Goal: Task Accomplishment & Management: Use online tool/utility

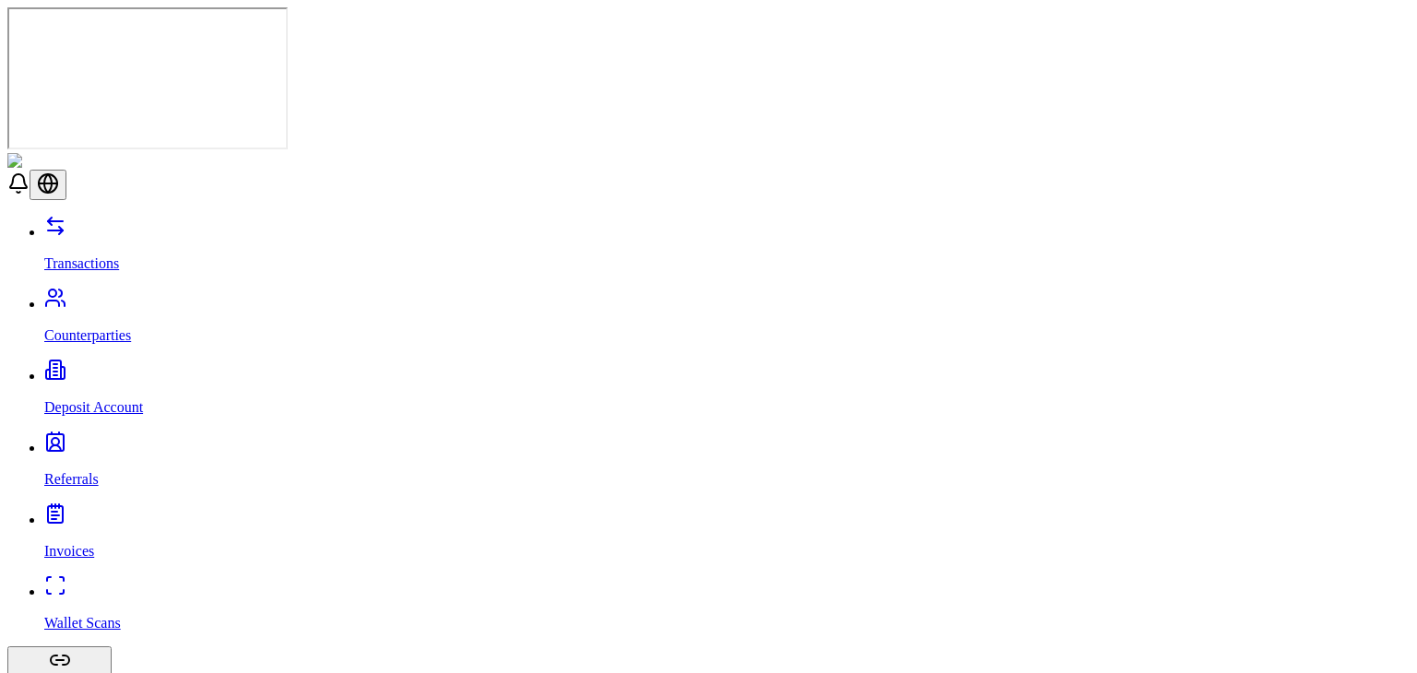
click at [98, 512] on link "Invoices" at bounding box center [726, 536] width 1365 height 48
click at [136, 215] on div "Transactions Counterparties Deposit Account Referrals Invoices Wallet Scans Lin…" at bounding box center [708, 630] width 1402 height 831
click at [133, 296] on link "Counterparties" at bounding box center [726, 320] width 1365 height 48
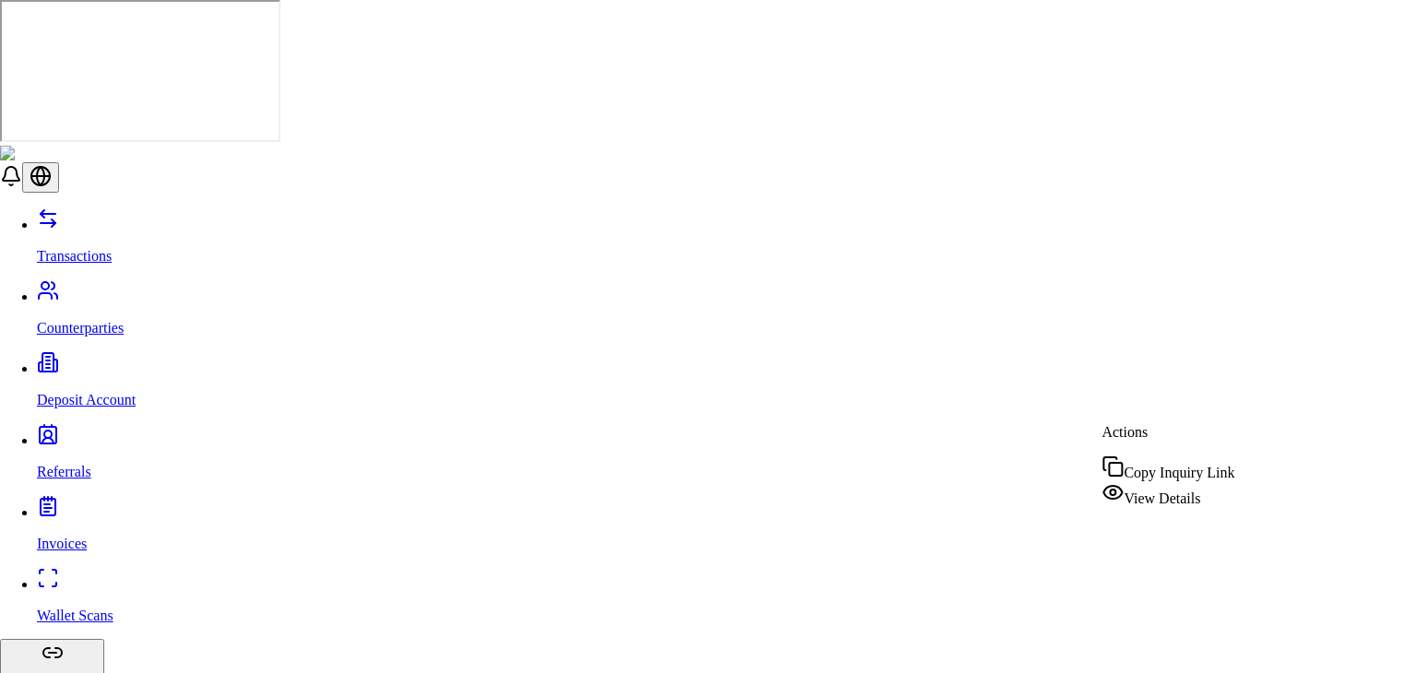
click at [1117, 496] on icon at bounding box center [1112, 493] width 22 height 22
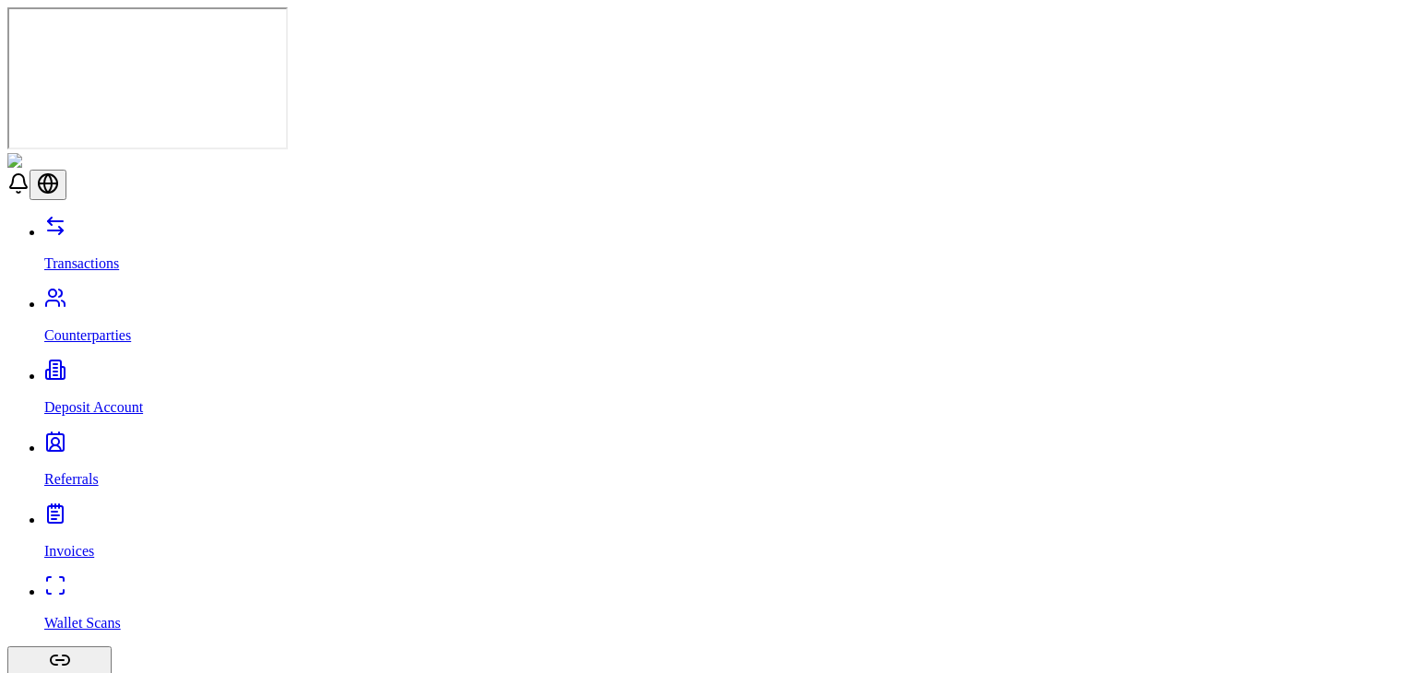
scroll to position [106, 0]
